Goal: Find specific page/section: Find specific page/section

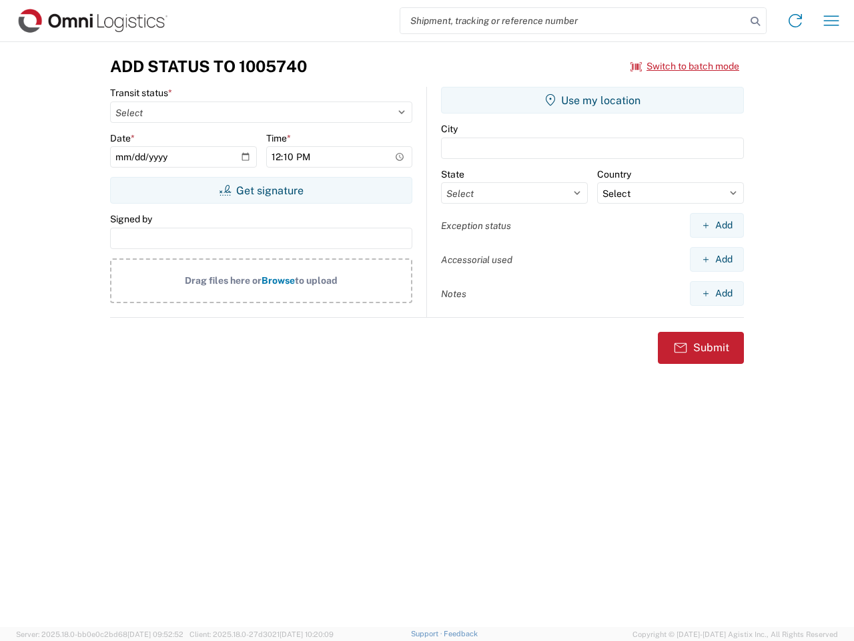
click at [573, 21] on input "search" at bounding box center [574, 20] width 346 height 25
click at [756, 21] on icon at bounding box center [755, 21] width 19 height 19
click at [796, 21] on icon at bounding box center [795, 20] width 21 height 21
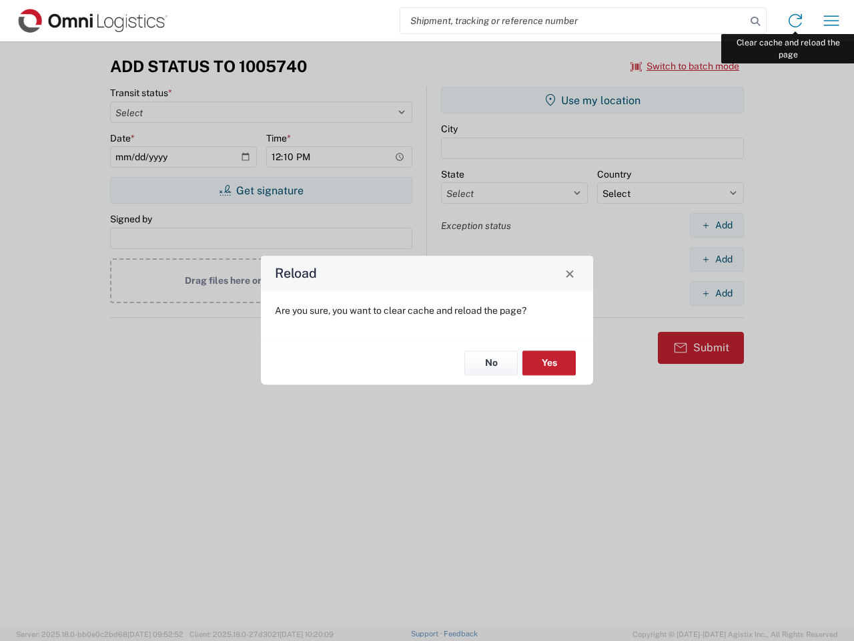
click at [832, 21] on div "Reload Are you sure, you want to clear cache and reload the page? No Yes" at bounding box center [427, 320] width 854 height 641
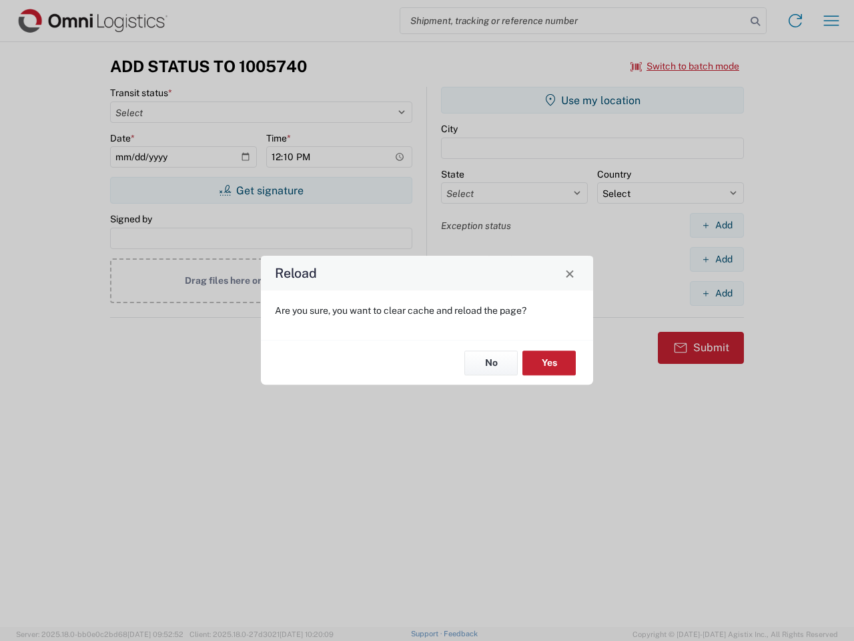
click at [686, 66] on div "Reload Are you sure, you want to clear cache and reload the page? No Yes" at bounding box center [427, 320] width 854 height 641
click at [261, 190] on div "Reload Are you sure, you want to clear cache and reload the page? No Yes" at bounding box center [427, 320] width 854 height 641
click at [593, 100] on div "Reload Are you sure, you want to clear cache and reload the page? No Yes" at bounding box center [427, 320] width 854 height 641
click at [717, 225] on div "Reload Are you sure, you want to clear cache and reload the page? No Yes" at bounding box center [427, 320] width 854 height 641
click at [717, 259] on div "Reload Are you sure, you want to clear cache and reload the page? No Yes" at bounding box center [427, 320] width 854 height 641
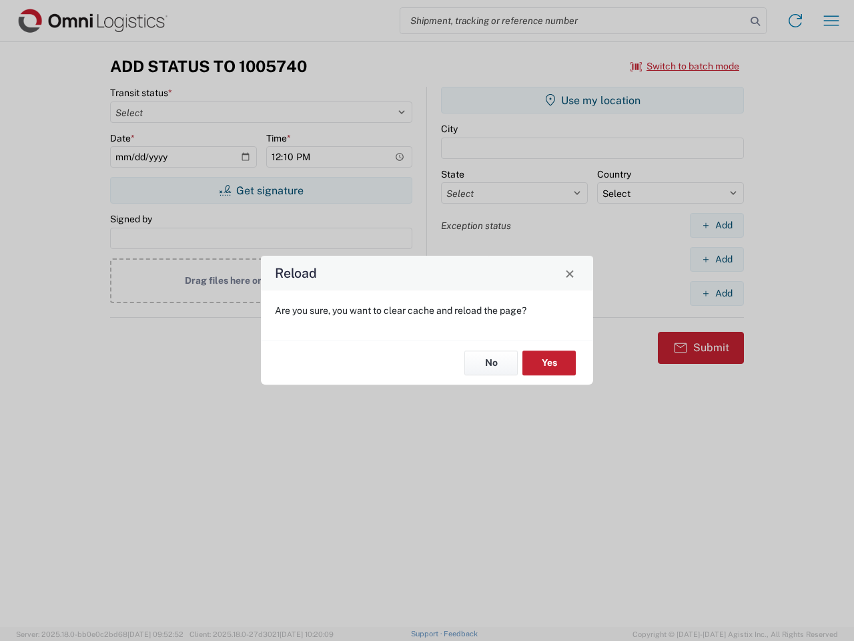
click at [717, 293] on div "Reload Are you sure, you want to clear cache and reload the page? No Yes" at bounding box center [427, 320] width 854 height 641
